Goal: Information Seeking & Learning: Learn about a topic

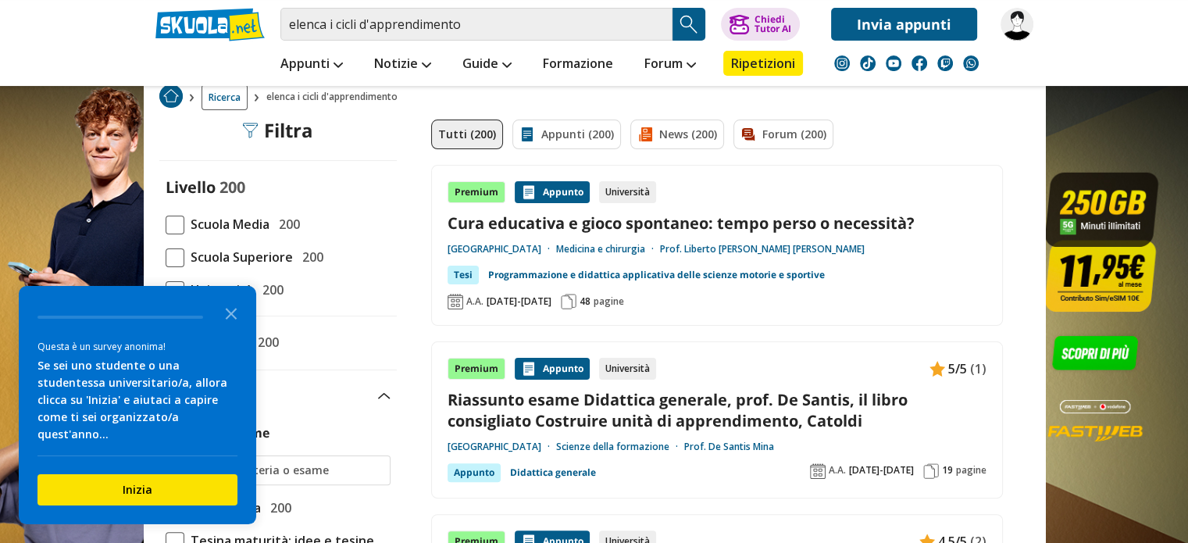
scroll to position [312, 0]
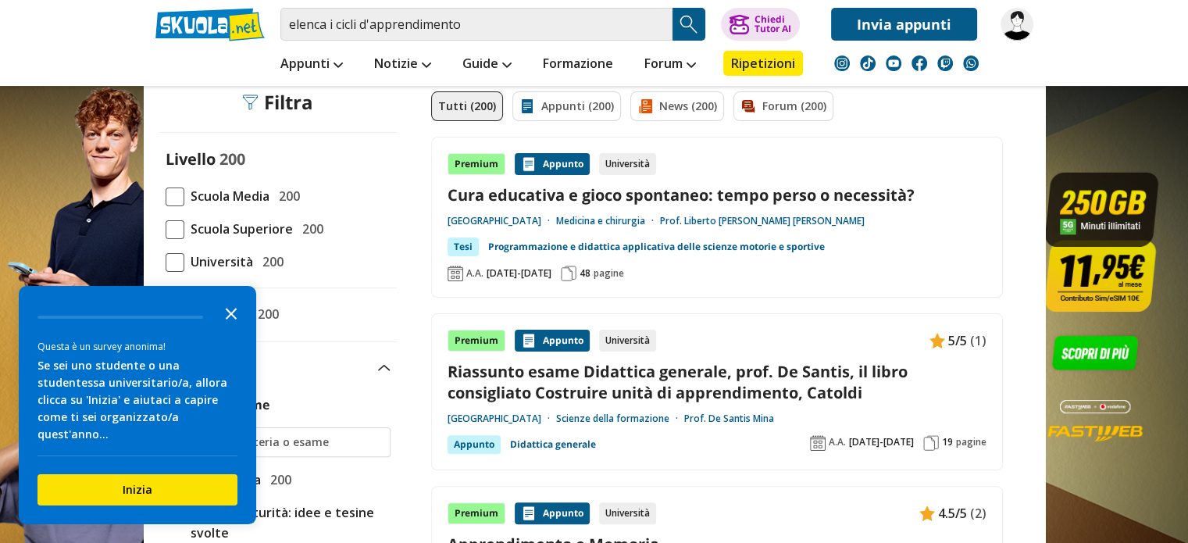
click at [239, 327] on icon "Close the survey" at bounding box center [231, 312] width 31 height 31
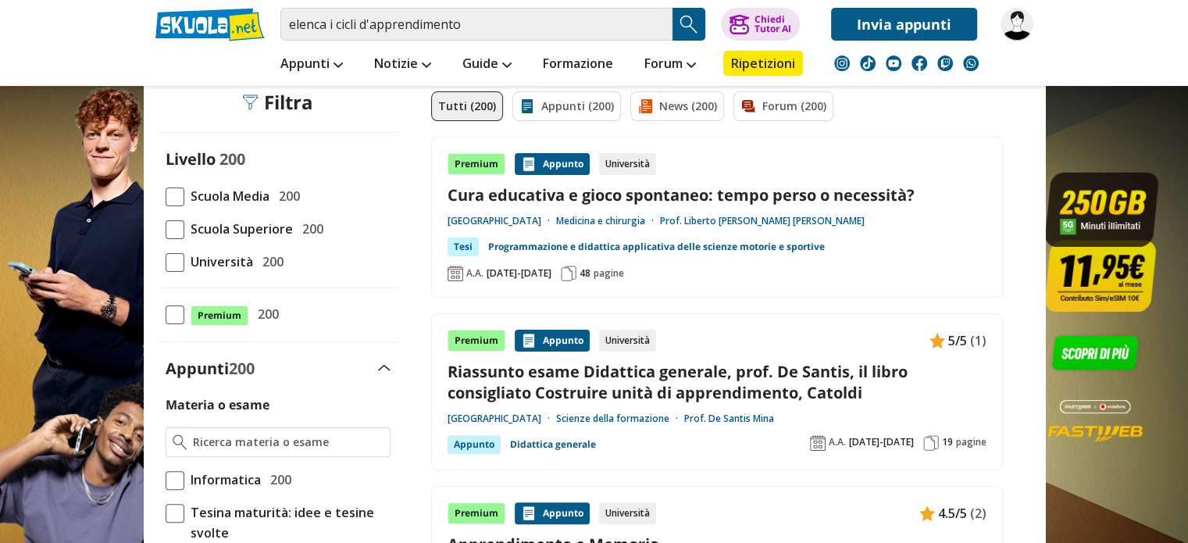
click at [166, 265] on span at bounding box center [175, 262] width 19 height 19
click at [166, 262] on input "Università 200" at bounding box center [166, 262] width 0 height 0
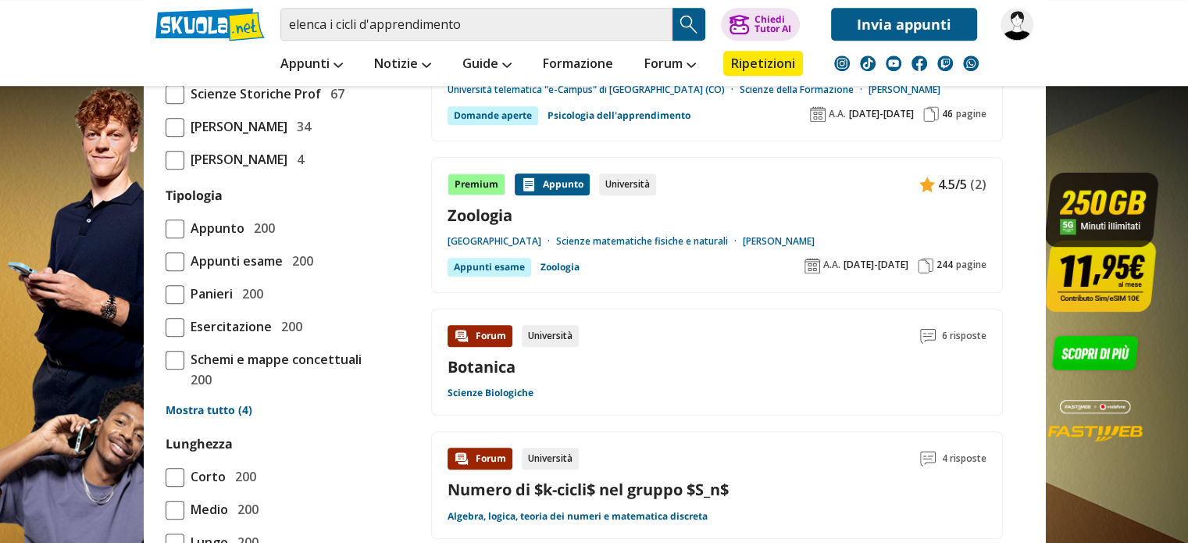
scroll to position [1250, 0]
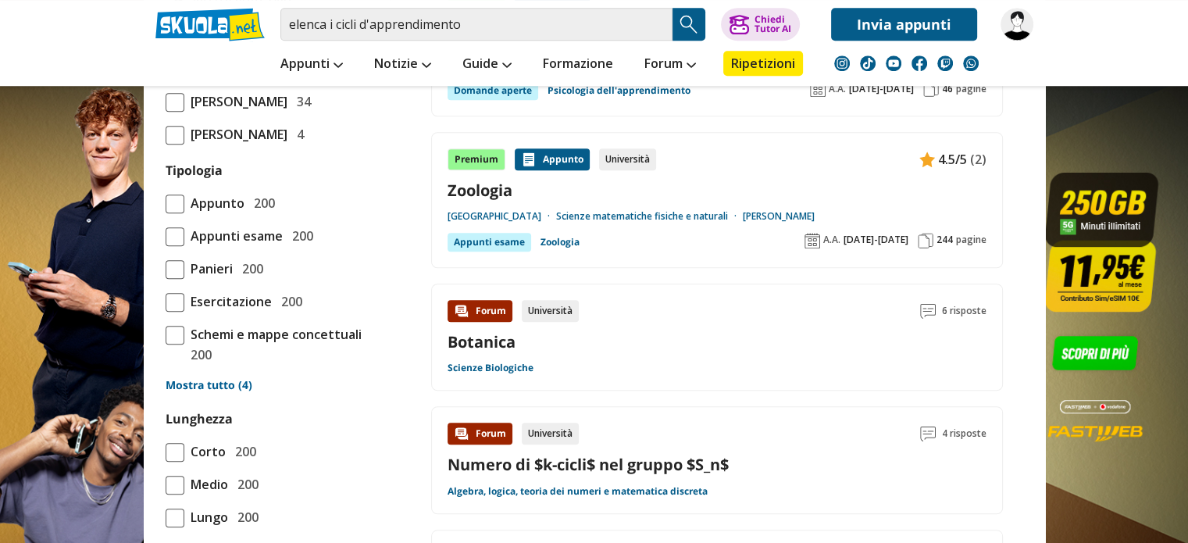
click at [218, 393] on link "Mostra tutto (4)" at bounding box center [278, 385] width 225 height 16
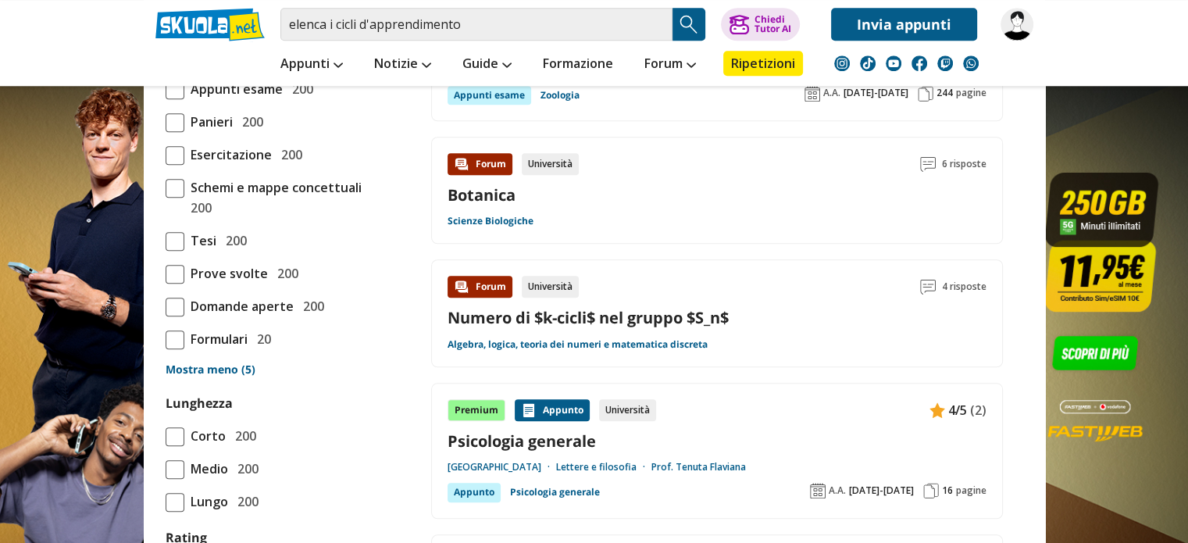
scroll to position [1406, 0]
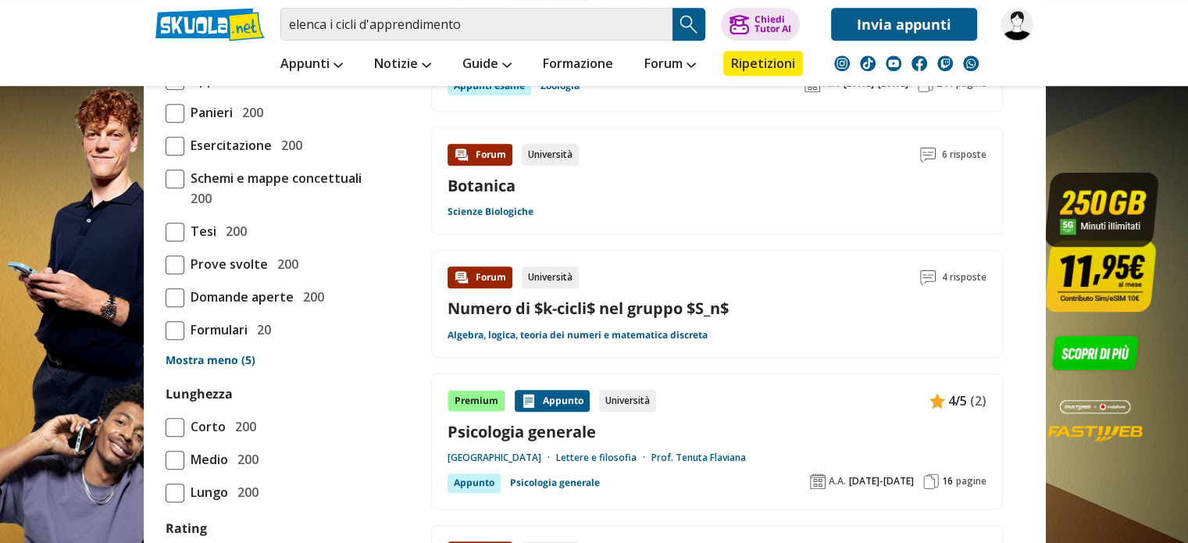
click at [179, 307] on span at bounding box center [175, 297] width 19 height 19
click at [166, 297] on input "Domande aperte 200" at bounding box center [166, 297] width 0 height 0
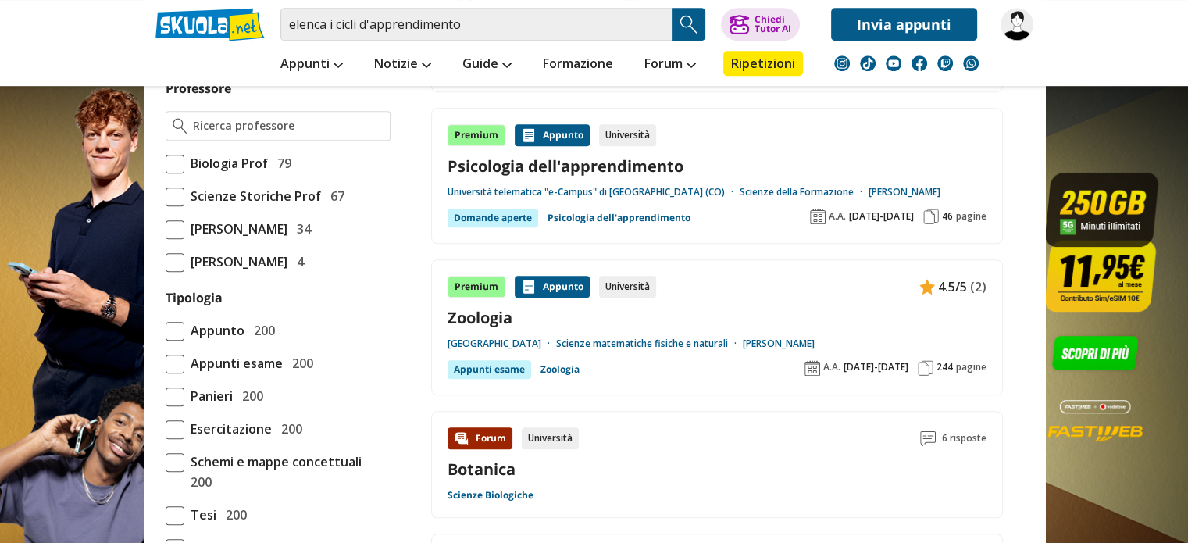
scroll to position [1094, 0]
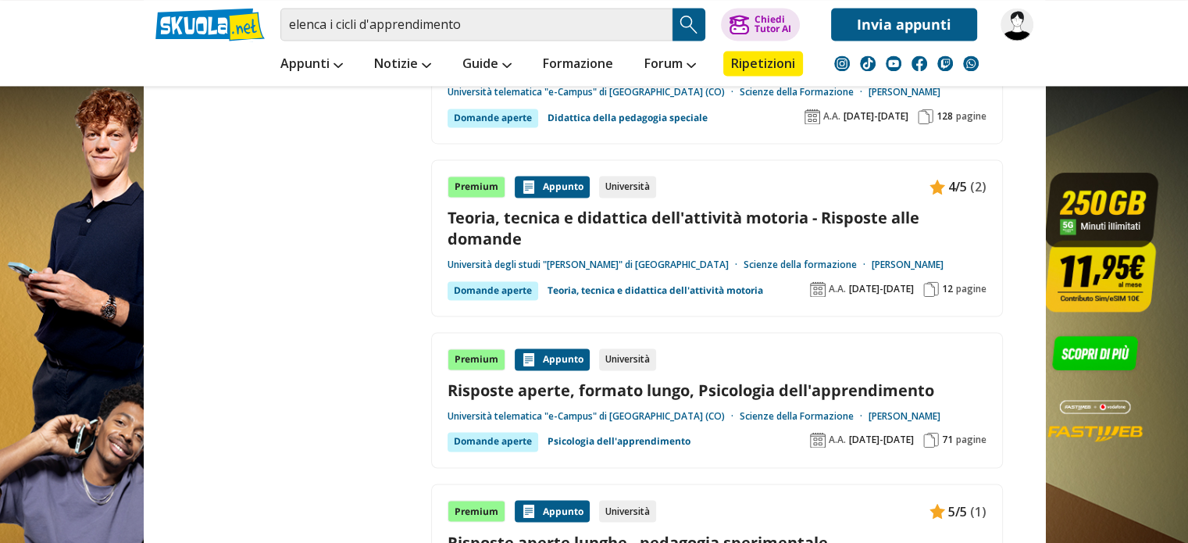
scroll to position [2500, 0]
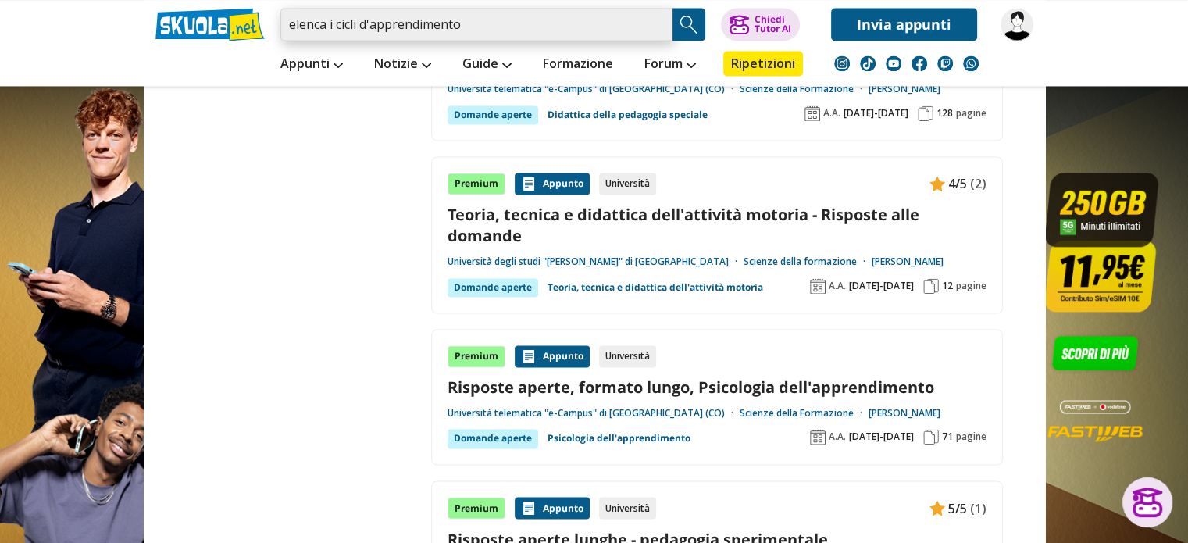
click at [477, 17] on input "elenca i cicli d'apprendimento" at bounding box center [476, 24] width 392 height 33
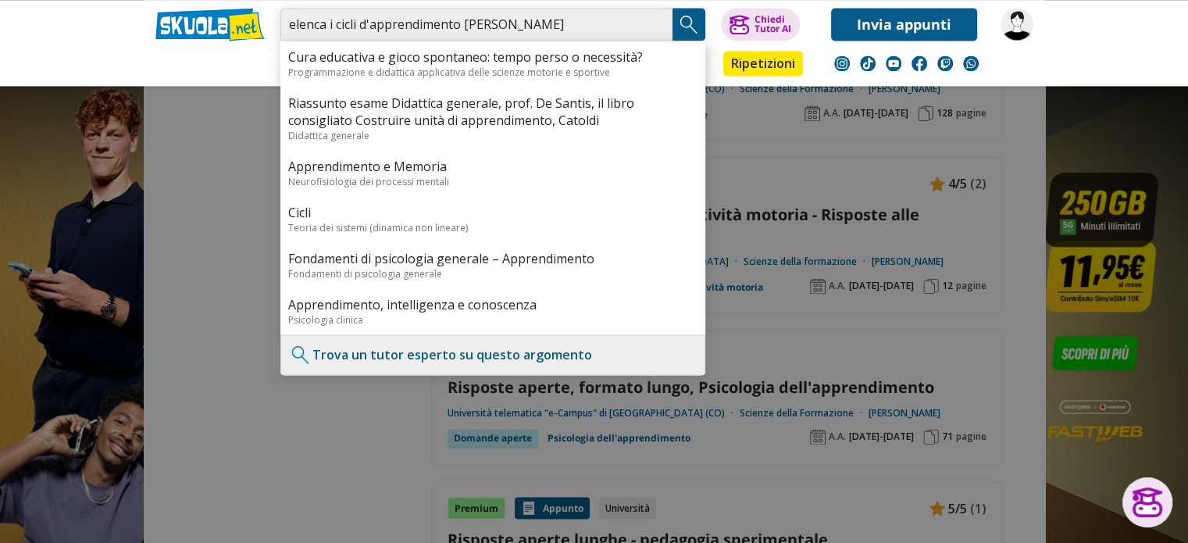
type input "elenca i cicli d'apprendimento Maussier"
click at [691, 23] on img "Search Button" at bounding box center [688, 23] width 23 height 23
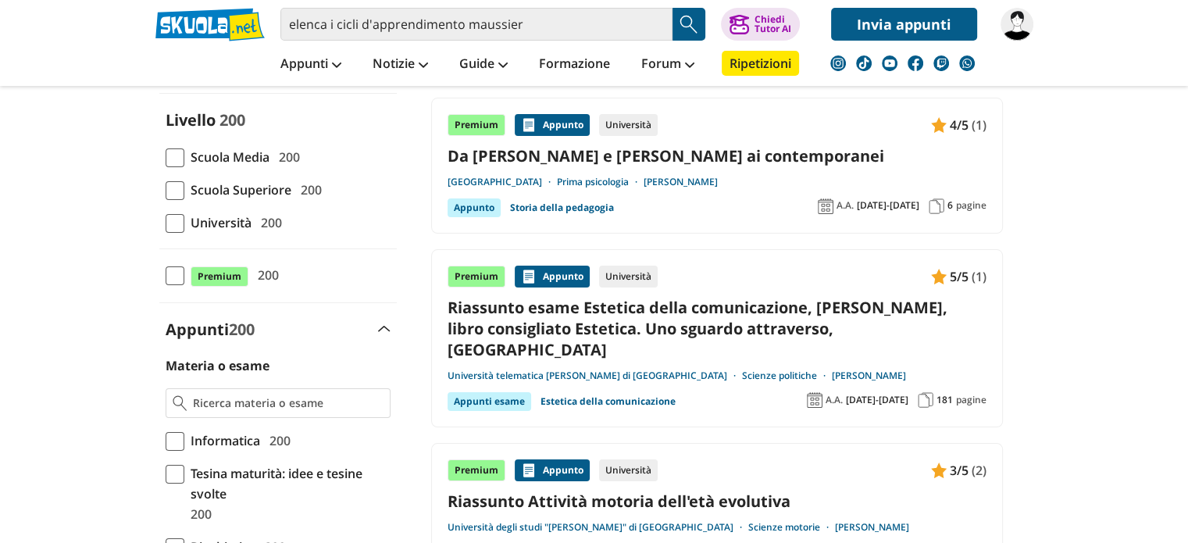
drag, startPoint x: 174, startPoint y: 230, endPoint x: 167, endPoint y: 238, distance: 11.1
click at [174, 230] on span at bounding box center [175, 223] width 19 height 19
click at [166, 223] on input "Università 200" at bounding box center [166, 223] width 0 height 0
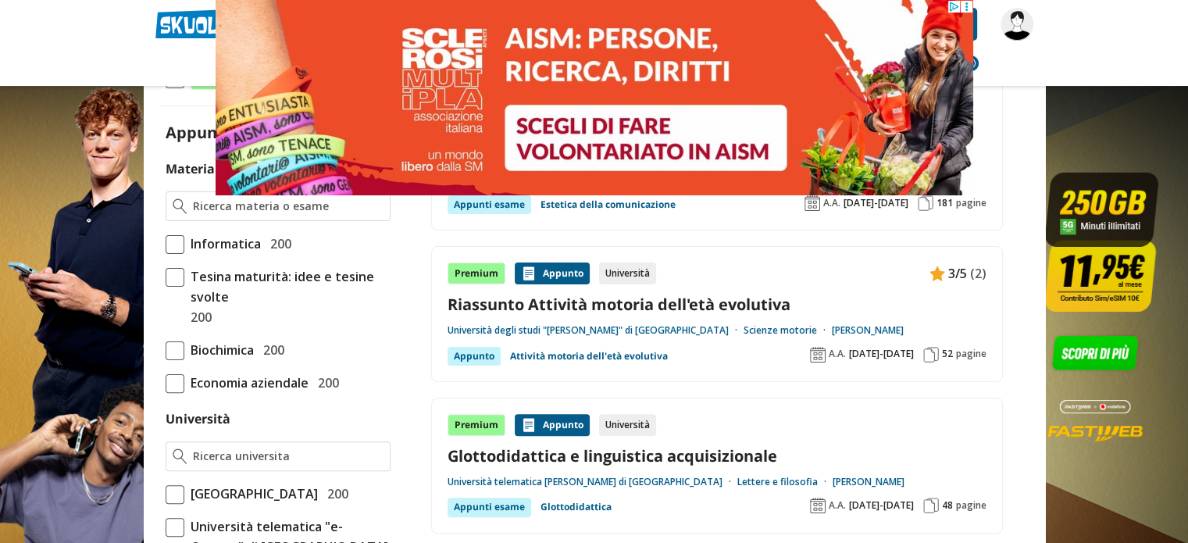
scroll to position [391, 0]
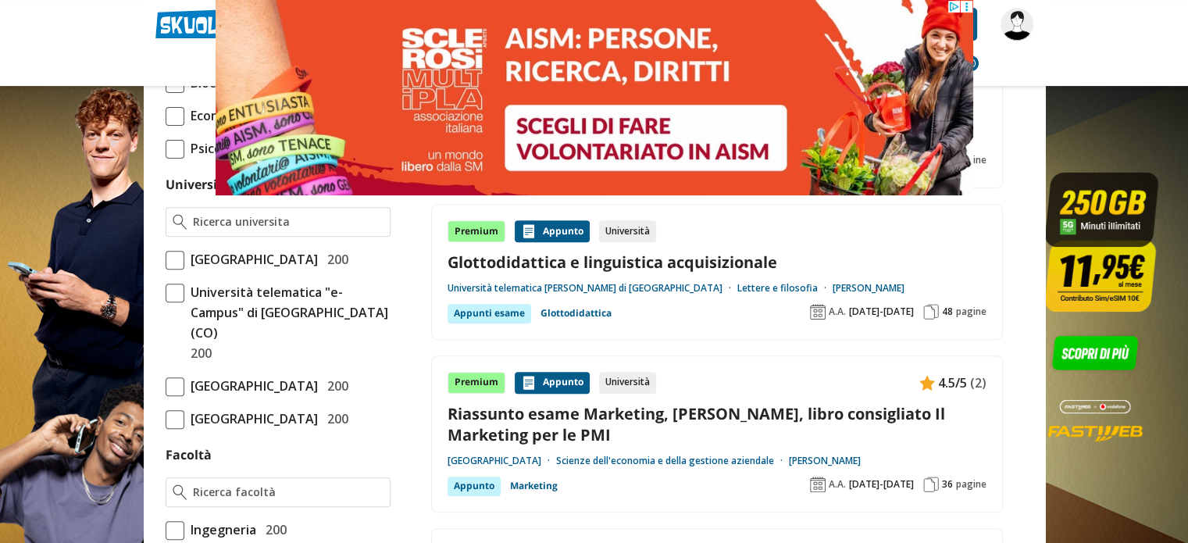
click at [176, 302] on span at bounding box center [175, 293] width 19 height 19
click at [166, 323] on input "Università telematica "e-Campus" di Novedrate (CO) 200" at bounding box center [166, 323] width 0 height 0
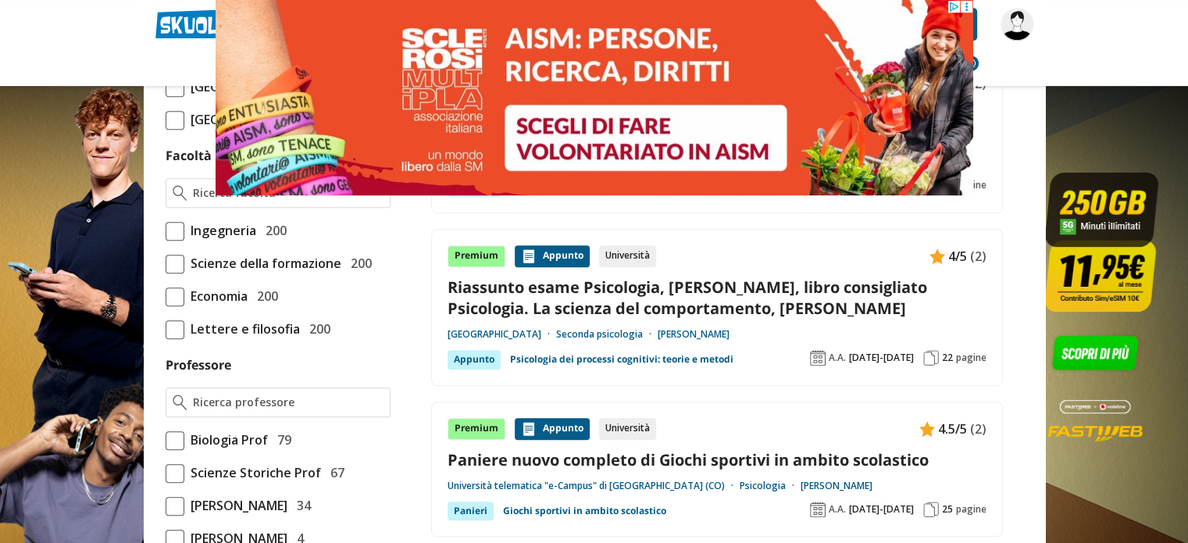
scroll to position [859, 0]
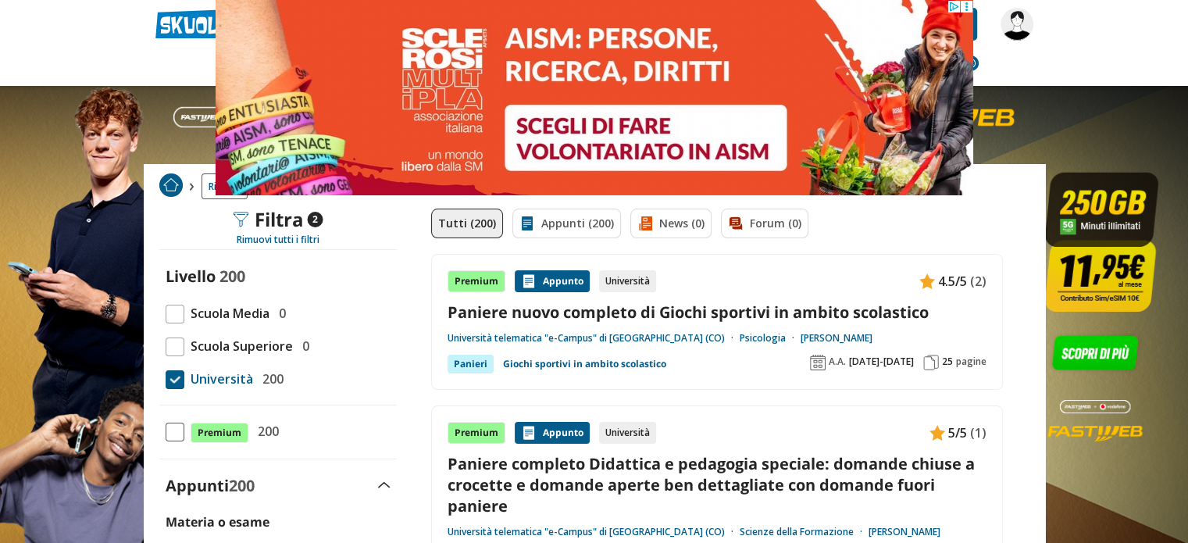
click at [581, 313] on link "Paniere nuovo completo di Giochi sportivi in ambito scolastico" at bounding box center [717, 312] width 539 height 21
